Goal: Task Accomplishment & Management: Manage account settings

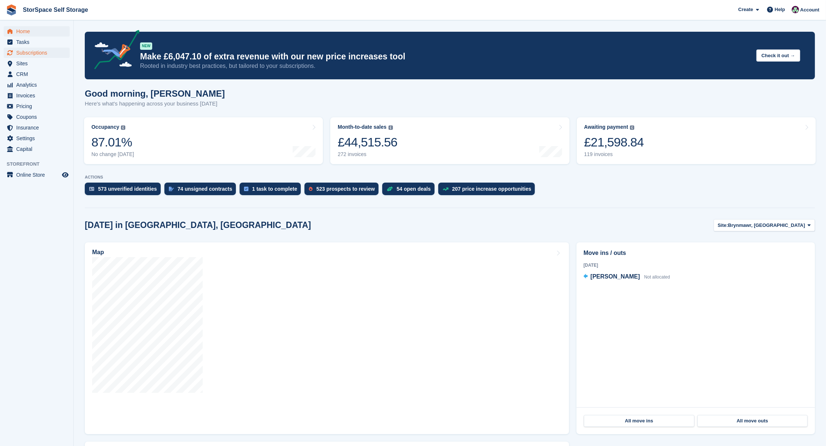
click at [37, 50] on span "Subscriptions" at bounding box center [38, 53] width 44 height 10
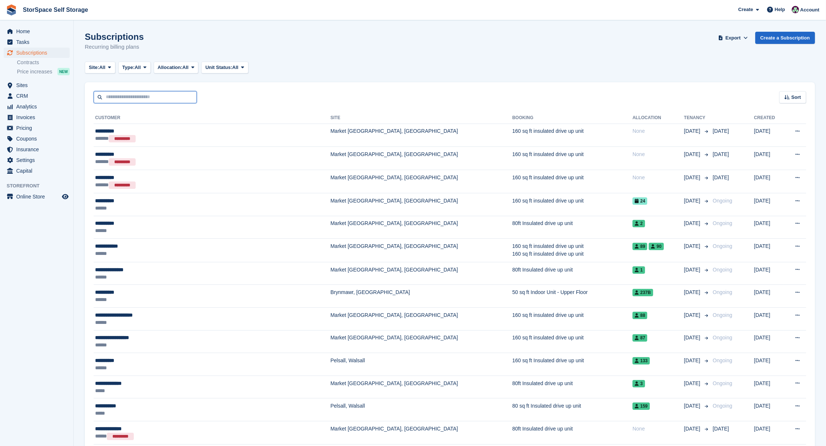
click at [141, 96] on input "text" at bounding box center [145, 97] width 103 height 12
type input "***"
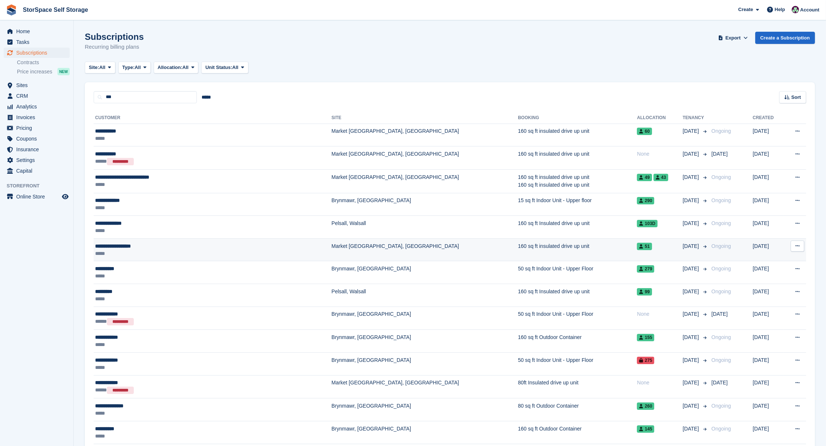
click at [179, 256] on td "**********" at bounding box center [213, 249] width 238 height 23
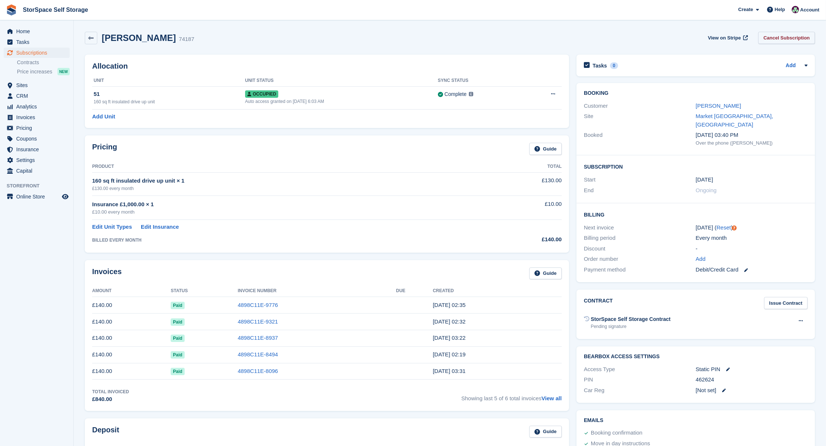
click at [780, 38] on link "Cancel Subscription" at bounding box center [787, 38] width 57 height 12
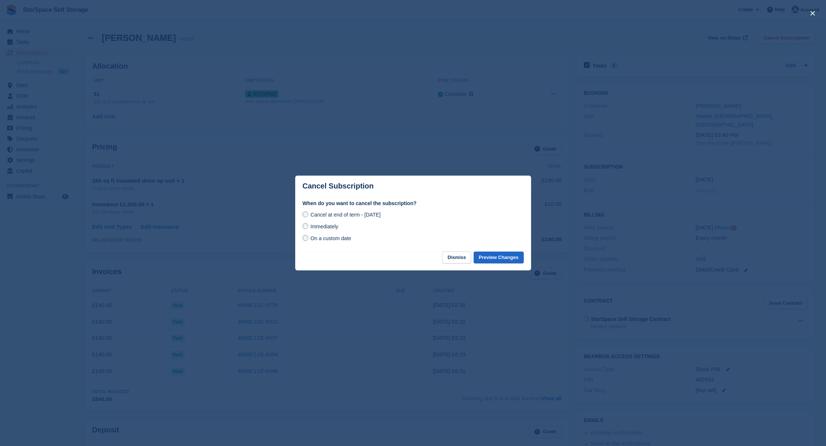
click at [334, 238] on span "On a custom date" at bounding box center [331, 238] width 41 height 6
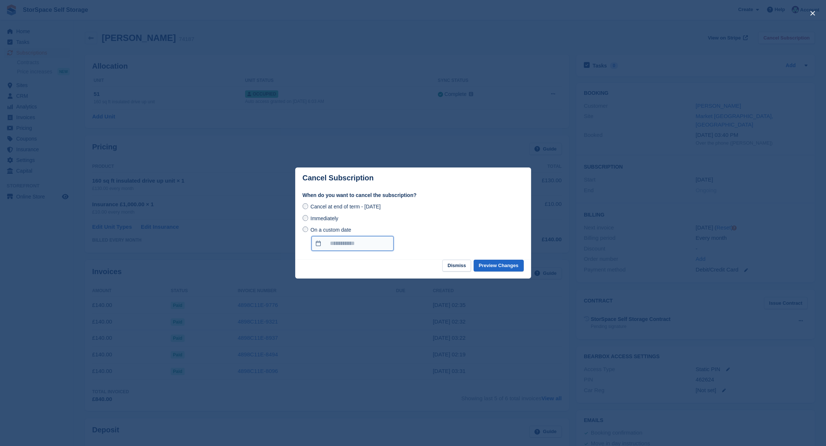
click at [365, 243] on input "On a custom date" at bounding box center [353, 243] width 82 height 15
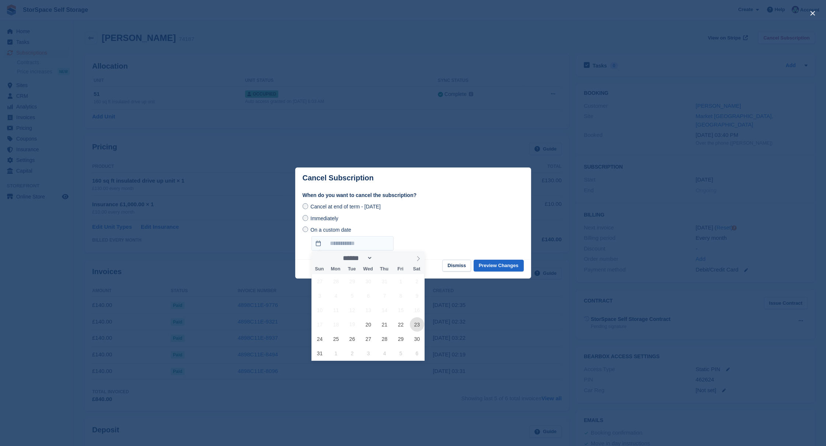
click at [421, 325] on span "23" at bounding box center [417, 324] width 14 height 14
type input "**********"
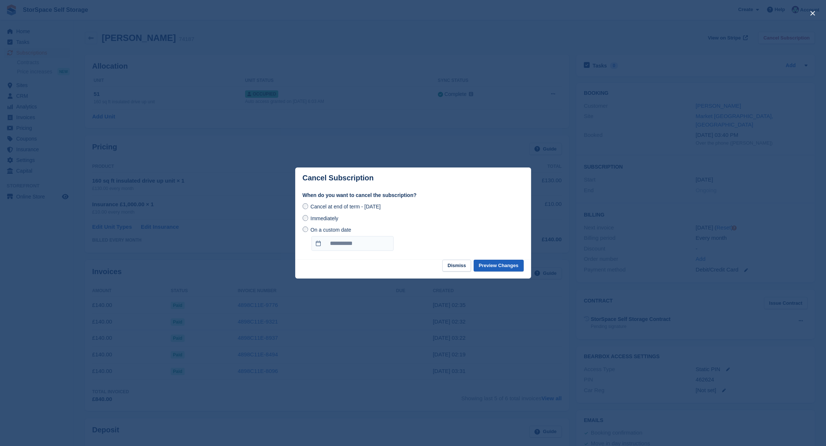
click at [496, 264] on button "Preview Changes" at bounding box center [499, 266] width 50 height 12
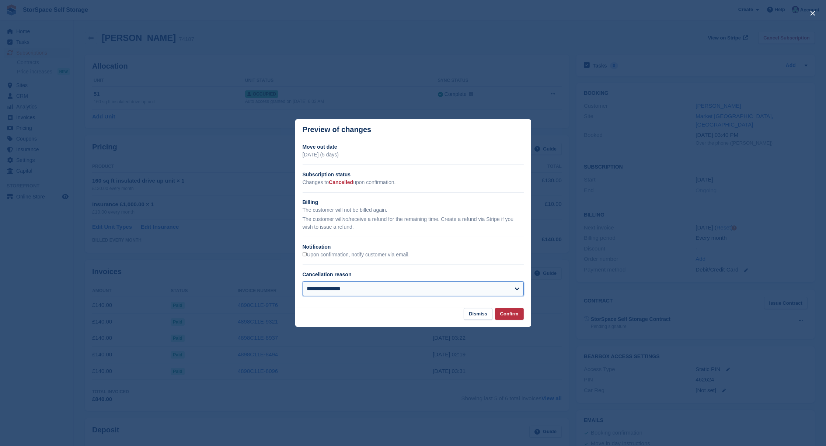
select select "**********"
click at [505, 309] on button "Confirm" at bounding box center [509, 314] width 29 height 12
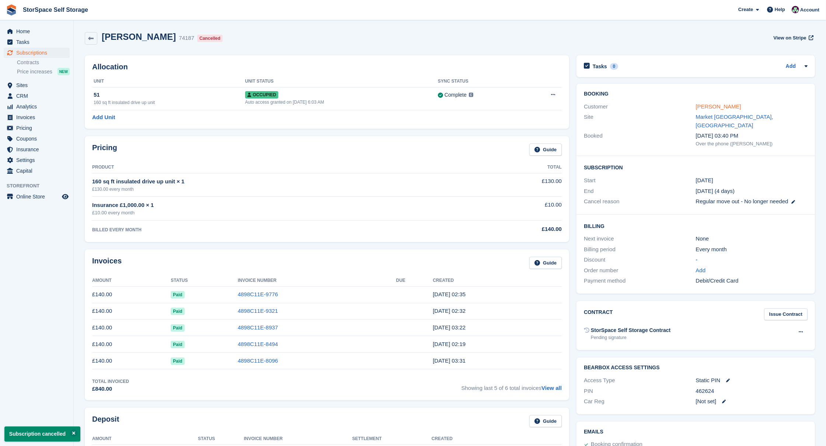
click at [717, 104] on link "Jonathan Richardson" at bounding box center [718, 106] width 45 height 6
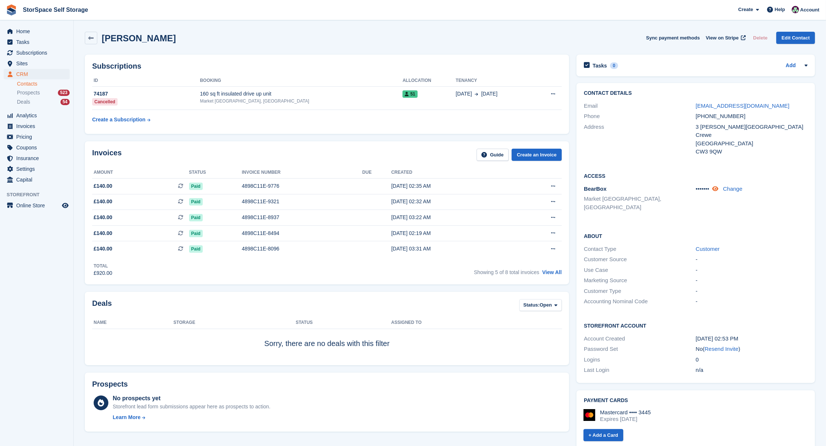
click at [719, 188] on icon at bounding box center [716, 189] width 6 height 6
click at [249, 94] on div "160 sq ft insulated drive up unit" at bounding box center [301, 94] width 203 height 8
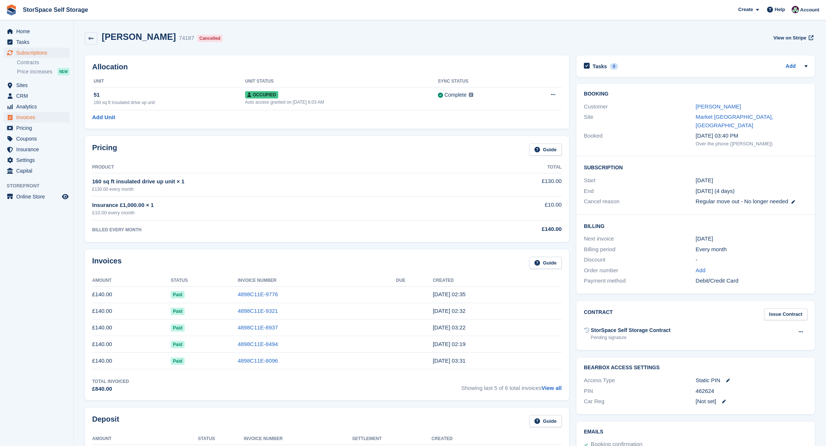
click at [27, 112] on span "Invoices" at bounding box center [38, 117] width 44 height 10
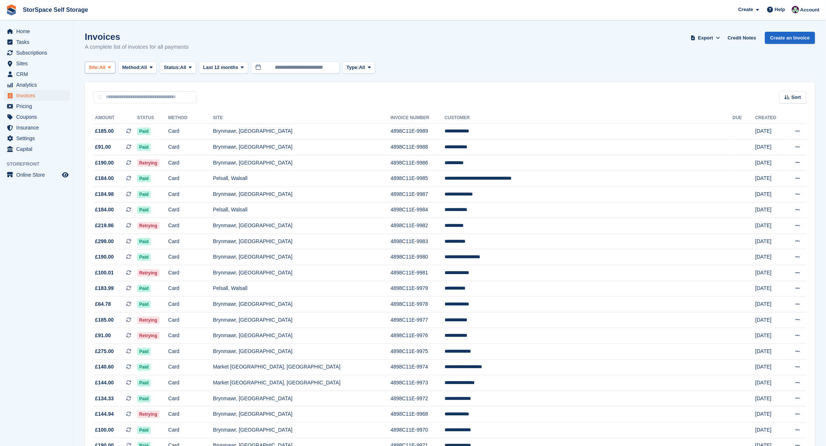
click at [104, 68] on span "All" at bounding box center [102, 67] width 6 height 7
click at [119, 124] on link "Market [GEOGRAPHIC_DATA], [GEOGRAPHIC_DATA]" at bounding box center [161, 124] width 146 height 13
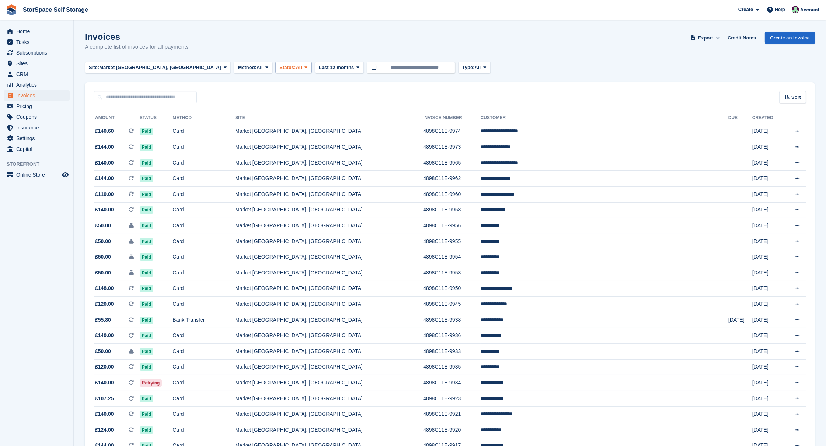
click at [280, 70] on span "Status:" at bounding box center [288, 67] width 16 height 7
click at [279, 122] on link "Open" at bounding box center [311, 124] width 64 height 13
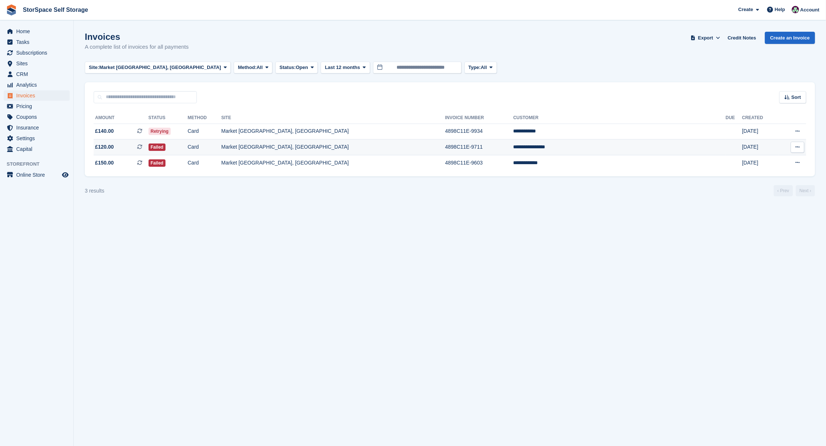
click at [188, 146] on td "Failed" at bounding box center [168, 147] width 39 height 16
click at [147, 69] on span "Market [GEOGRAPHIC_DATA], [GEOGRAPHIC_DATA]" at bounding box center [160, 67] width 122 height 7
click at [114, 113] on link "Pelsall, Walsall" at bounding box center [161, 111] width 146 height 13
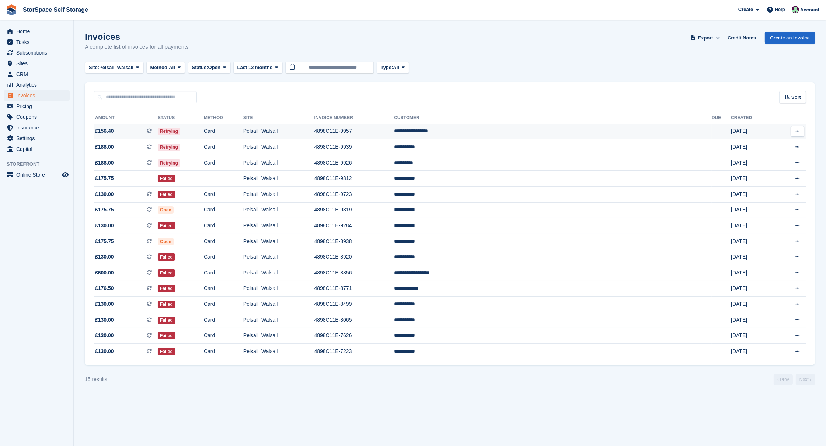
click at [243, 129] on td "Card" at bounding box center [223, 132] width 39 height 16
click at [29, 71] on span "CRM" at bounding box center [38, 74] width 44 height 10
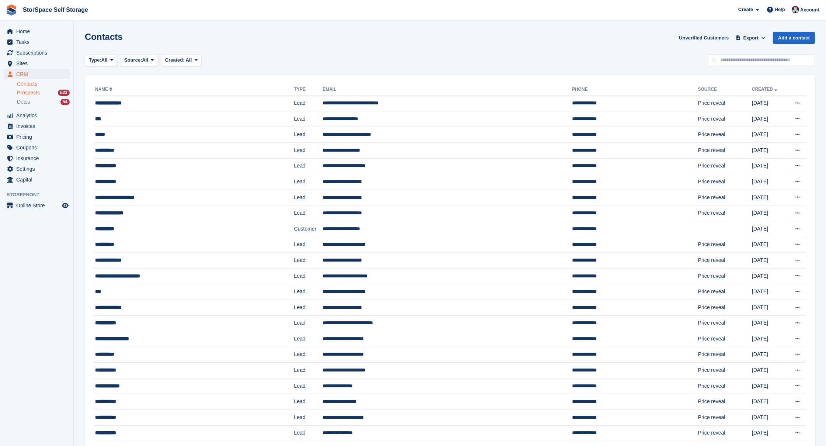
click at [28, 94] on span "Prospects" at bounding box center [28, 92] width 23 height 7
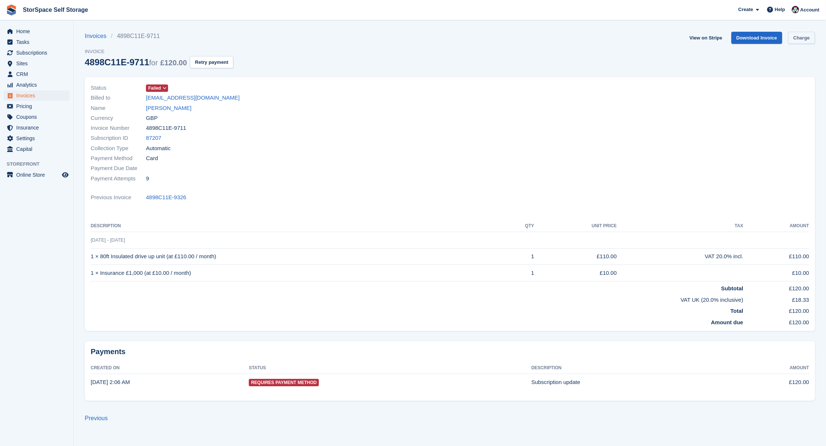
click at [808, 35] on link "Charge" at bounding box center [801, 38] width 27 height 12
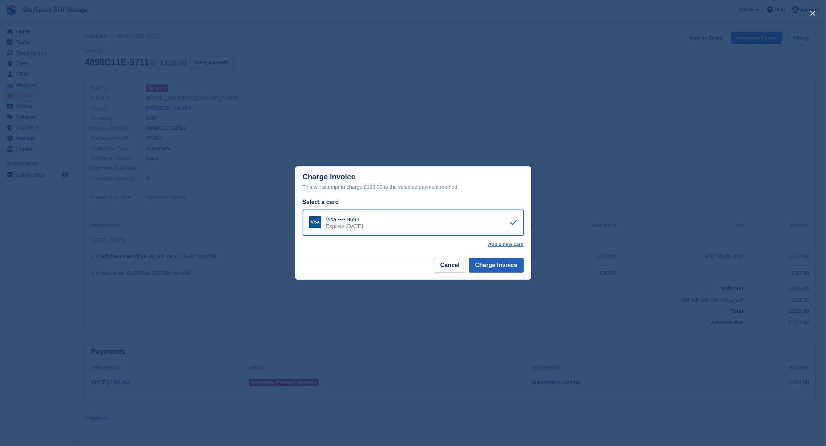
click at [509, 261] on button "Charge Invoice" at bounding box center [496, 265] width 55 height 15
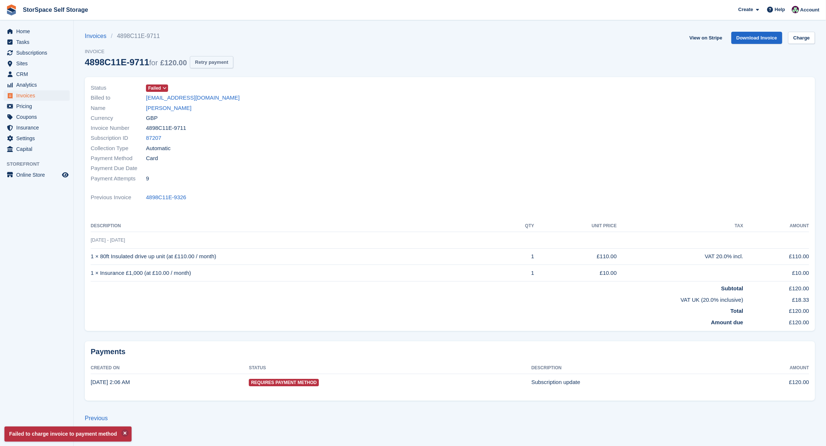
click at [227, 61] on button "Retry payment" at bounding box center [212, 62] width 44 height 12
click at [170, 107] on link "[PERSON_NAME]" at bounding box center [168, 108] width 45 height 8
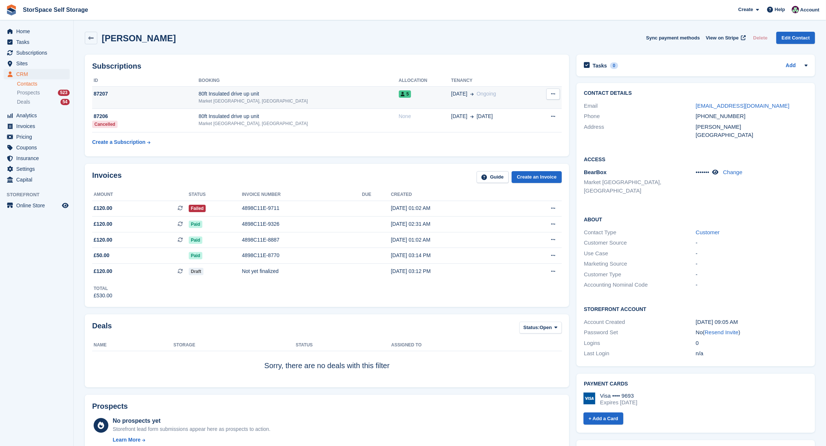
click at [320, 93] on div "80ft Insulated drive up unit" at bounding box center [299, 94] width 200 height 8
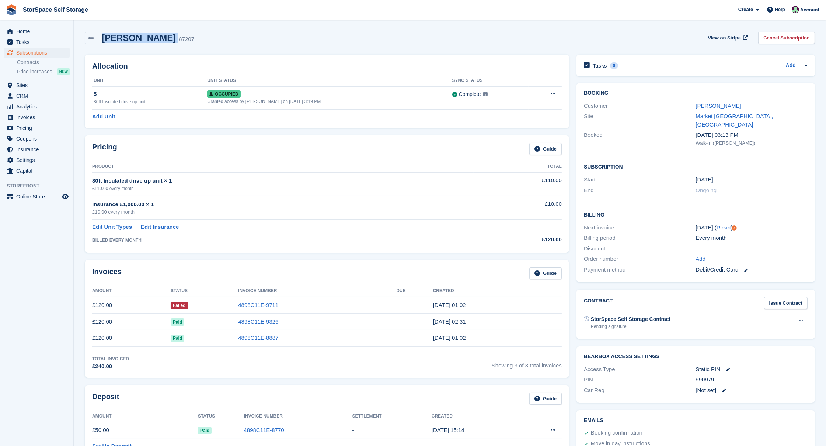
drag, startPoint x: 102, startPoint y: 38, endPoint x: 184, endPoint y: 39, distance: 82.3
click at [184, 39] on div "[PERSON_NAME] 87207" at bounding box center [145, 38] width 97 height 11
click at [273, 42] on div "[PERSON_NAME] 87207 View on Stripe Cancel Subscription" at bounding box center [450, 38] width 731 height 13
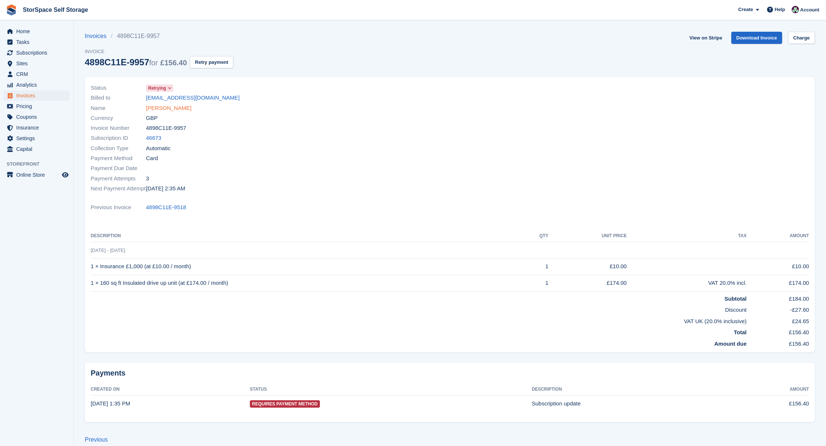
click at [176, 107] on link "[PERSON_NAME]" at bounding box center [168, 108] width 45 height 8
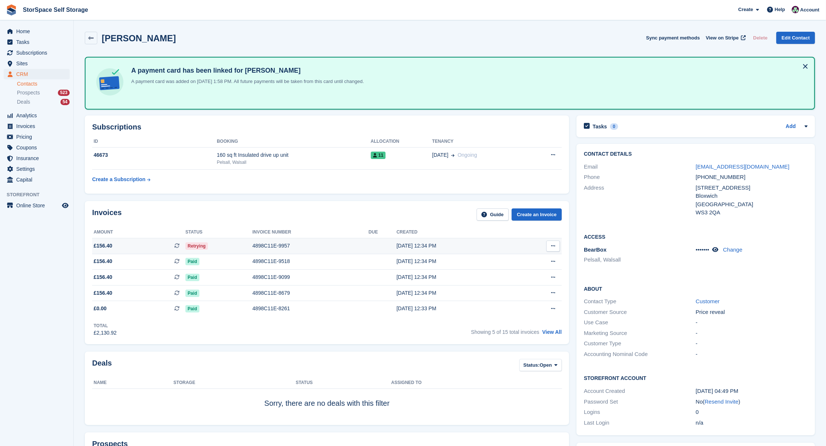
click at [228, 243] on div "Retrying" at bounding box center [219, 246] width 67 height 8
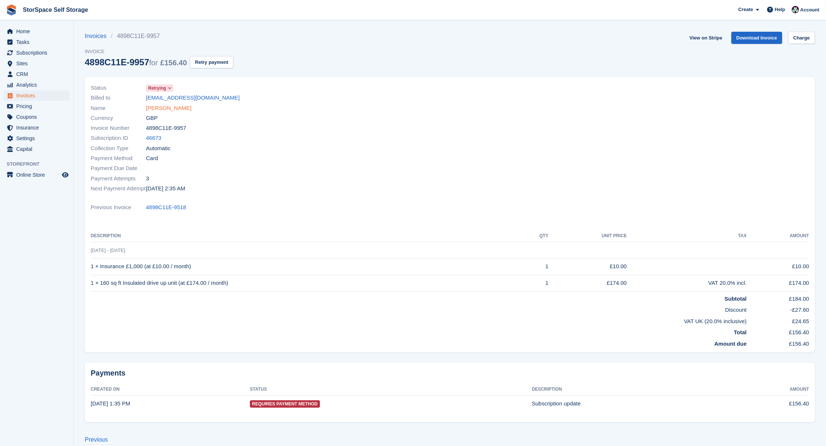
click at [168, 108] on link "[PERSON_NAME]" at bounding box center [168, 108] width 45 height 8
